Goal: Information Seeking & Learning: Find contact information

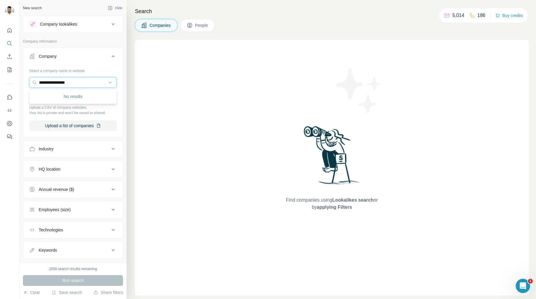
drag, startPoint x: 83, startPoint y: 82, endPoint x: 20, endPoint y: 79, distance: 63.1
click at [20, 80] on div "**********" at bounding box center [72, 131] width 107 height 262
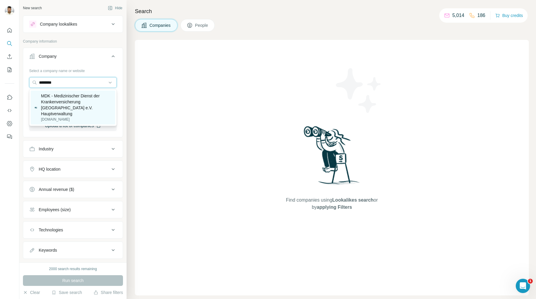
type input "********"
click at [88, 118] on p "[DOMAIN_NAME]" at bounding box center [76, 119] width 71 height 5
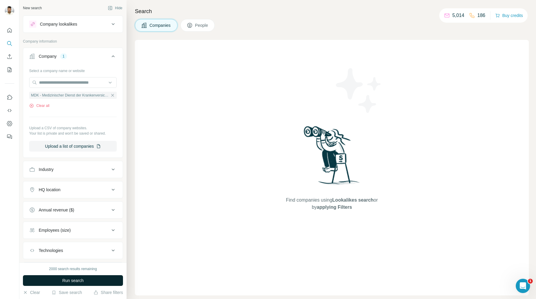
click at [79, 278] on span "Run search" at bounding box center [72, 280] width 21 height 6
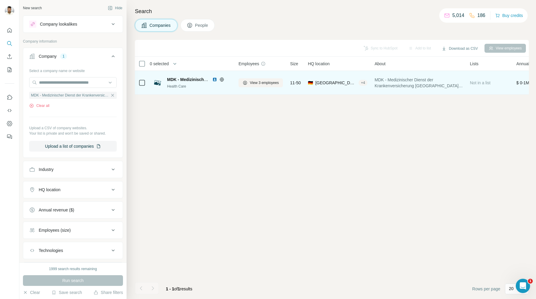
click at [207, 85] on div "Health Care" at bounding box center [199, 86] width 64 height 5
click at [258, 81] on span "View 3 employees" at bounding box center [264, 82] width 29 height 5
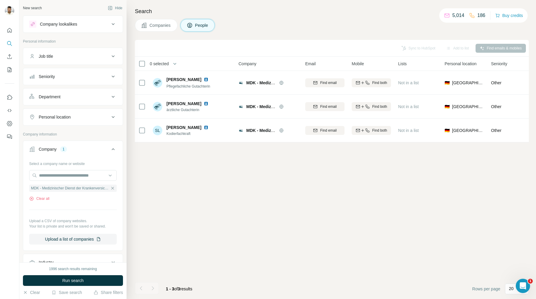
click at [93, 54] on div "Job title" at bounding box center [69, 56] width 80 height 6
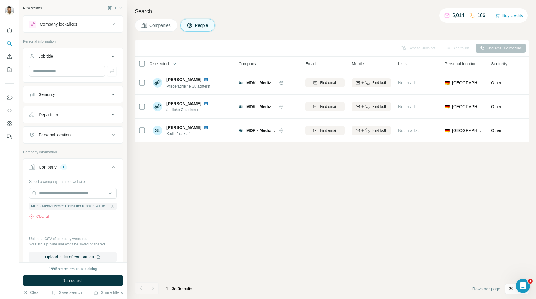
click at [93, 54] on div "Job title" at bounding box center [69, 56] width 80 height 6
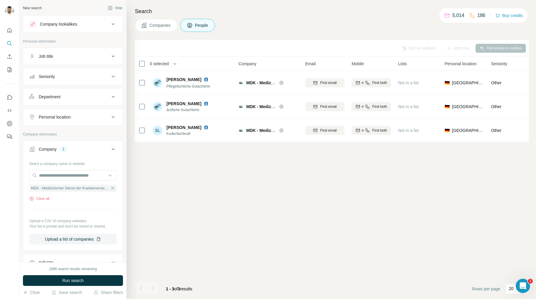
click at [93, 72] on button "Seniority" at bounding box center [72, 76] width 99 height 14
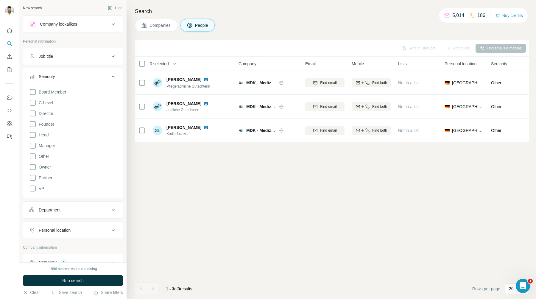
click at [93, 72] on button "Seniority" at bounding box center [72, 77] width 99 height 17
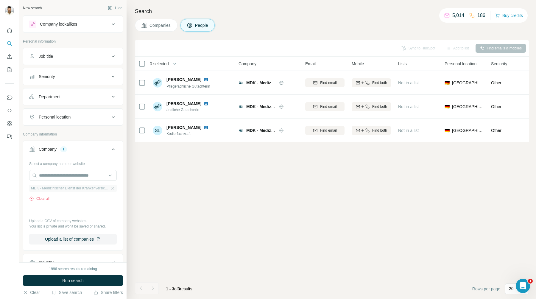
click at [79, 187] on span "MDK - Medizinischer Dienst der Krankenversicherung [GEOGRAPHIC_DATA] e.V. Haupt…" at bounding box center [70, 187] width 78 height 5
click at [168, 25] on span "Companies" at bounding box center [160, 25] width 22 height 6
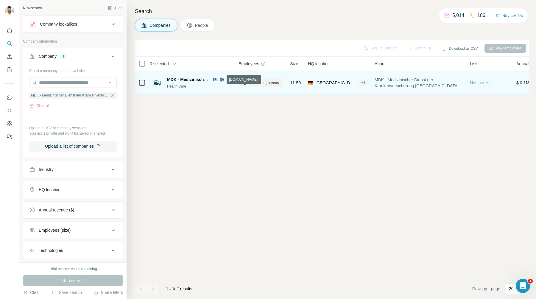
click at [222, 79] on icon at bounding box center [221, 79] width 1 height 4
click at [276, 81] on span "View 3 employees" at bounding box center [264, 82] width 29 height 5
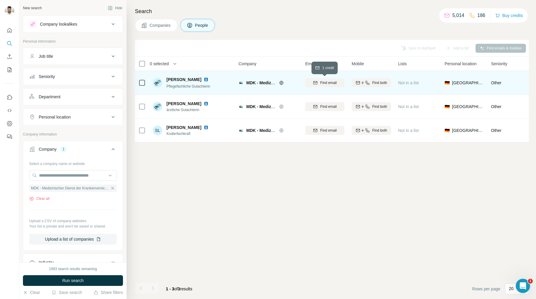
click at [321, 83] on span "Find email" at bounding box center [328, 82] width 16 height 5
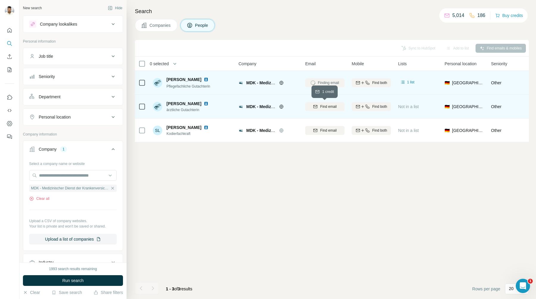
click at [334, 106] on span "Find email" at bounding box center [328, 106] width 16 height 5
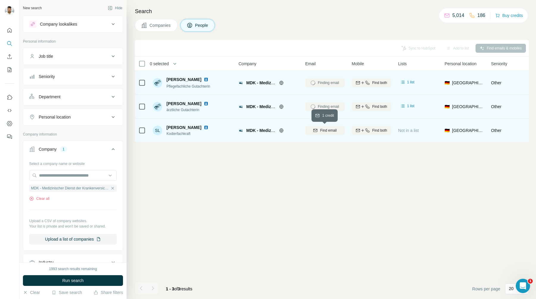
click at [331, 133] on button "Find email" at bounding box center [324, 130] width 39 height 9
click at [8, 31] on icon "Quick start" at bounding box center [10, 30] width 6 height 6
